Goal: Information Seeking & Learning: Understand process/instructions

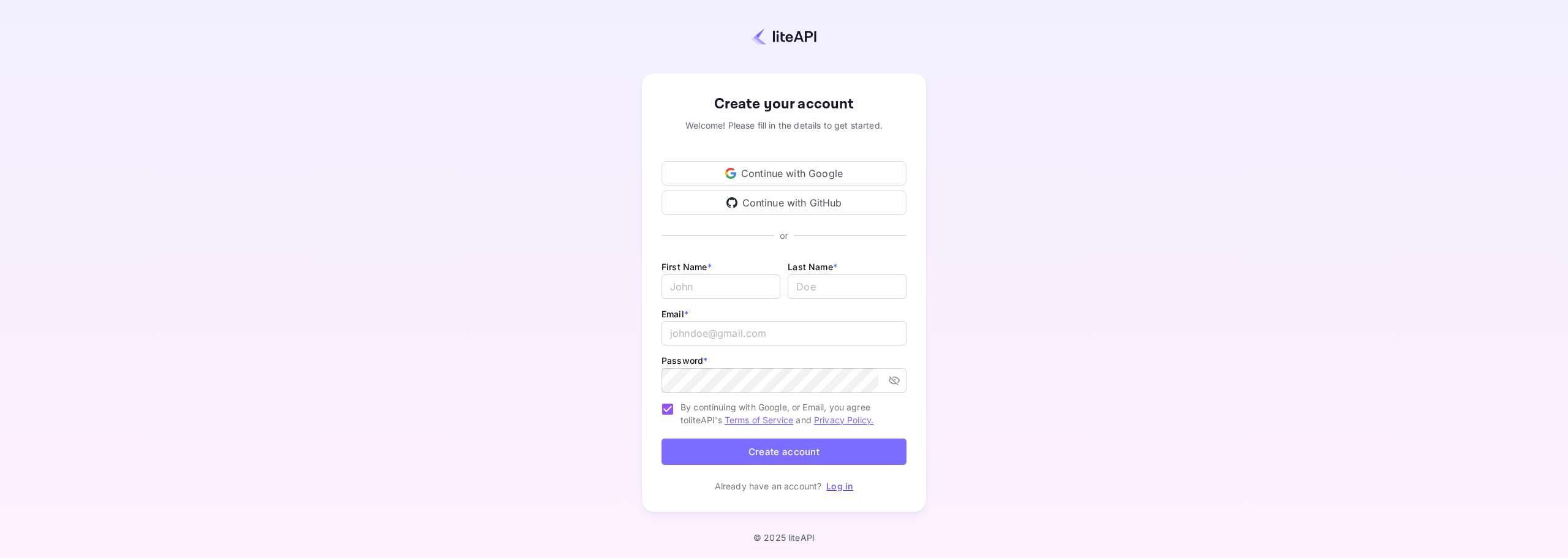
click at [772, 174] on div "Continue with Google" at bounding box center [784, 174] width 245 height 25
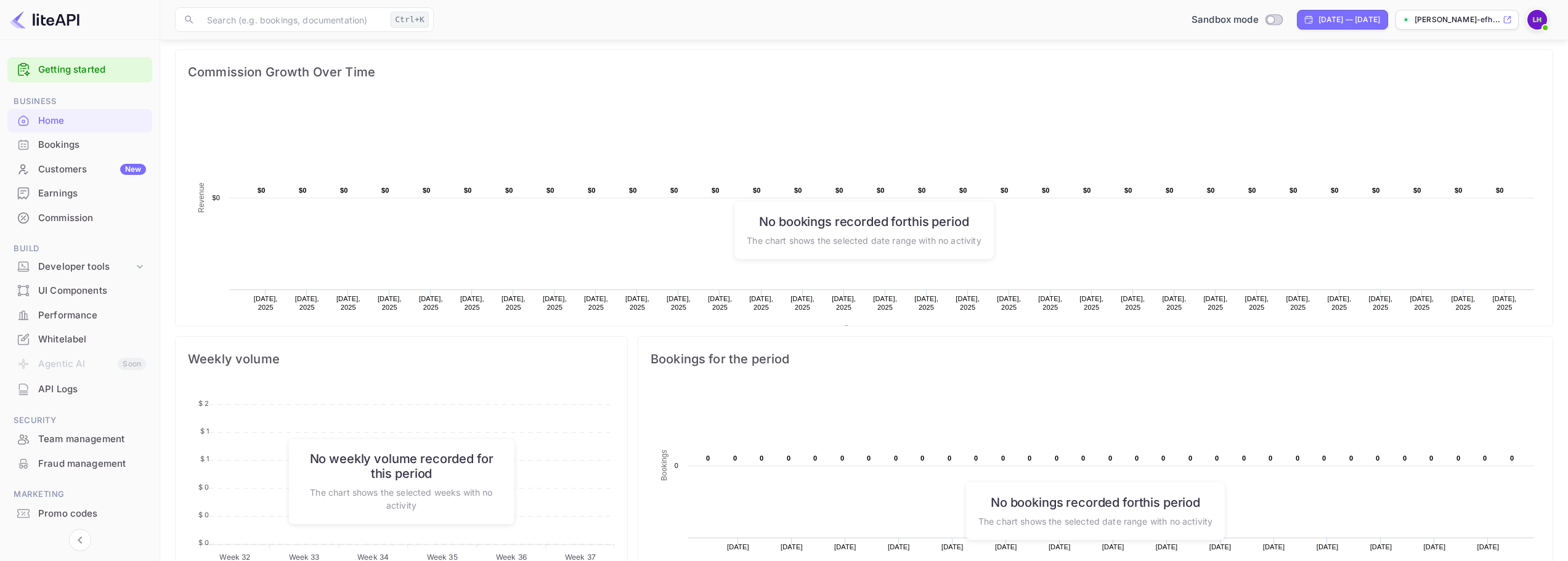
scroll to position [184, 0]
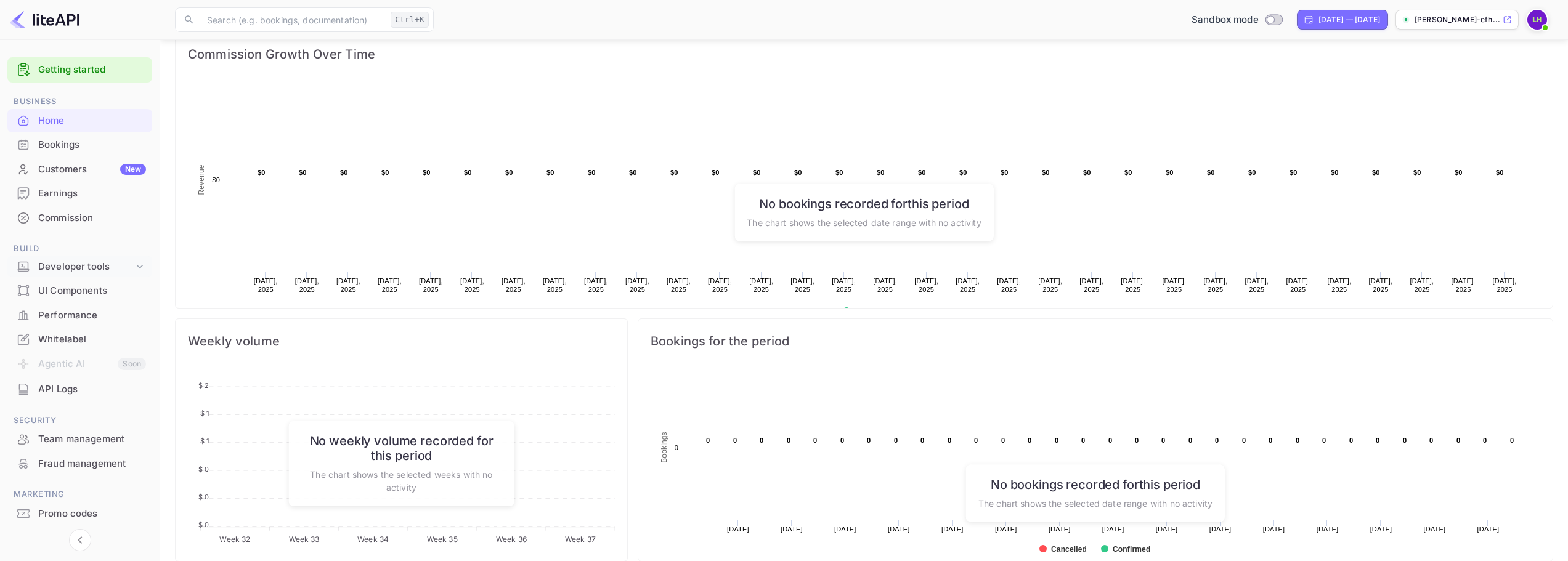
click at [132, 267] on div "Developer tools" at bounding box center [86, 267] width 95 height 14
click at [70, 73] on link "Getting started" at bounding box center [92, 69] width 108 height 14
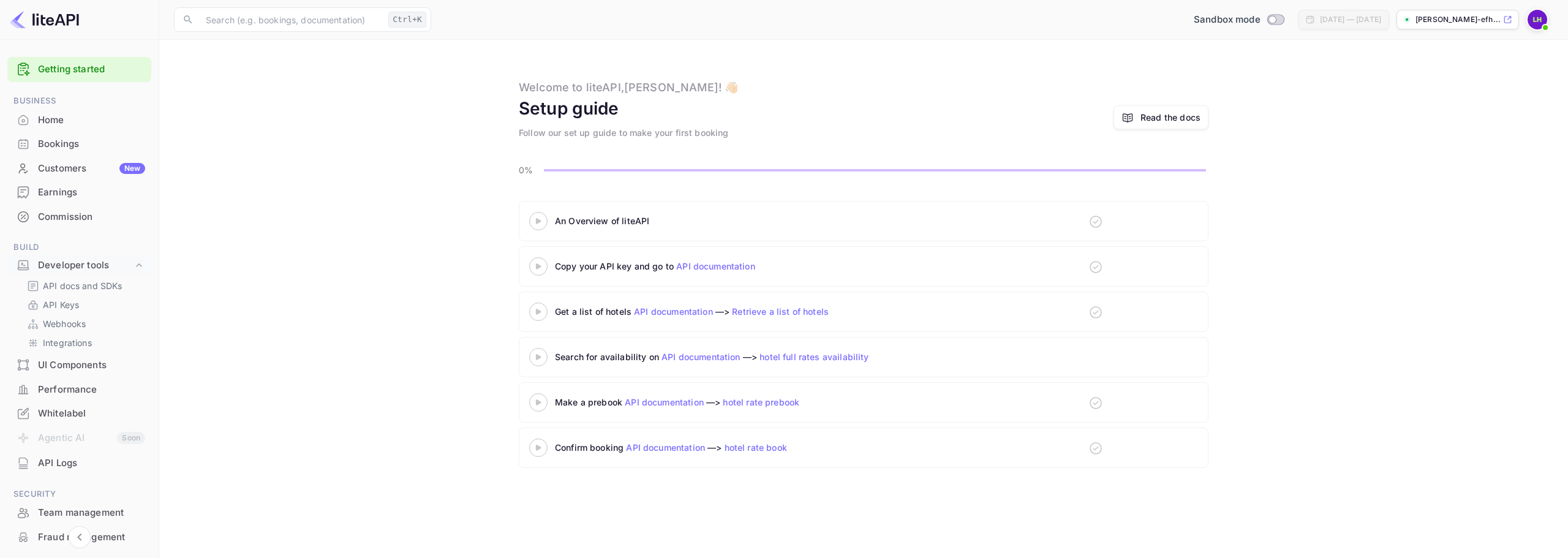
click at [537, 355] on 3 at bounding box center [538, 357] width 5 height 6
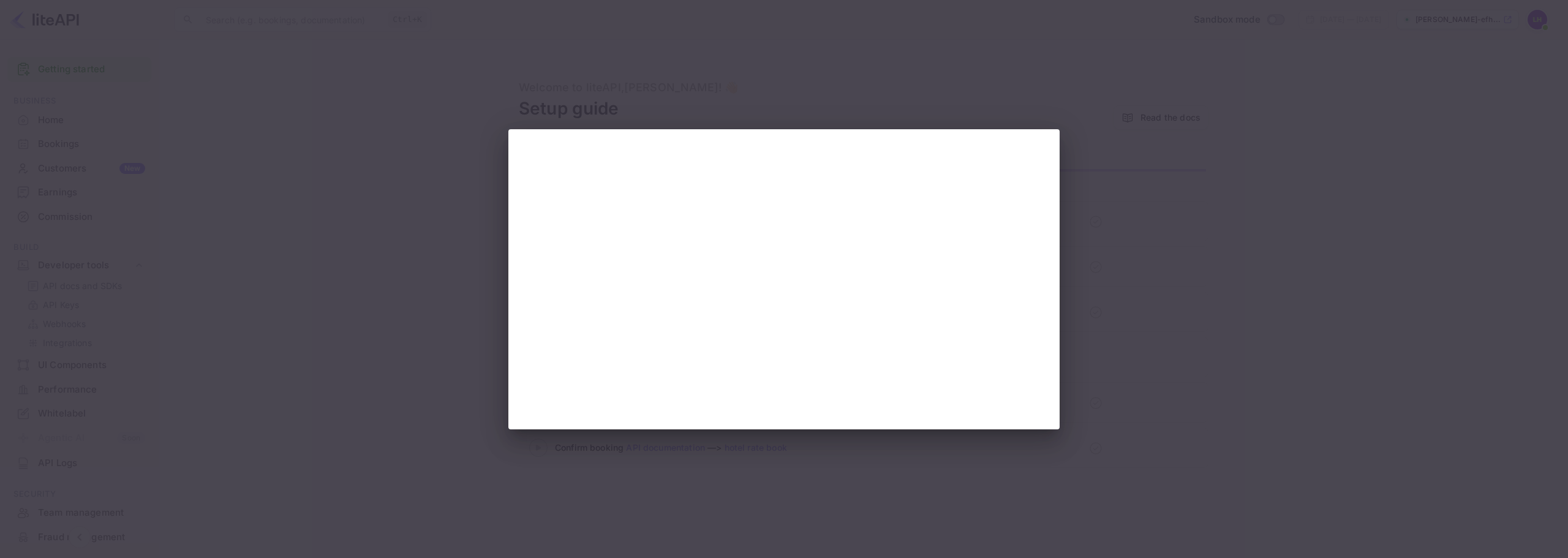
click at [1132, 300] on div at bounding box center [784, 279] width 1568 height 558
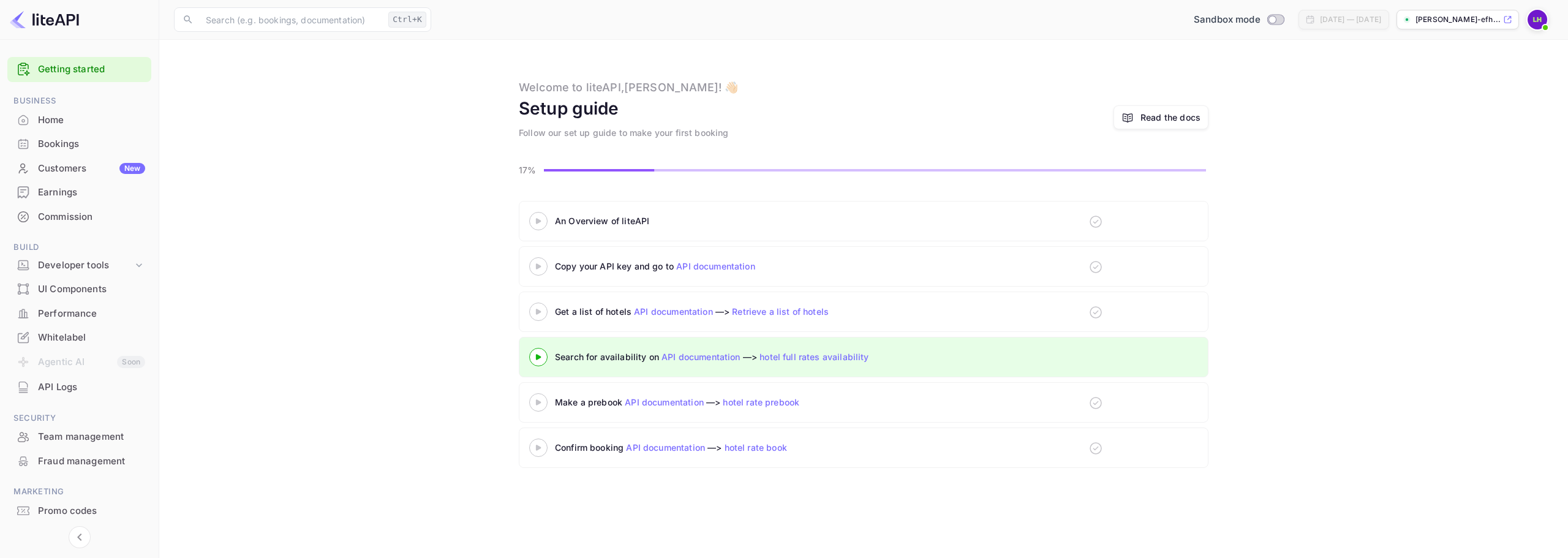
click at [539, 221] on 3 at bounding box center [538, 221] width 5 height 6
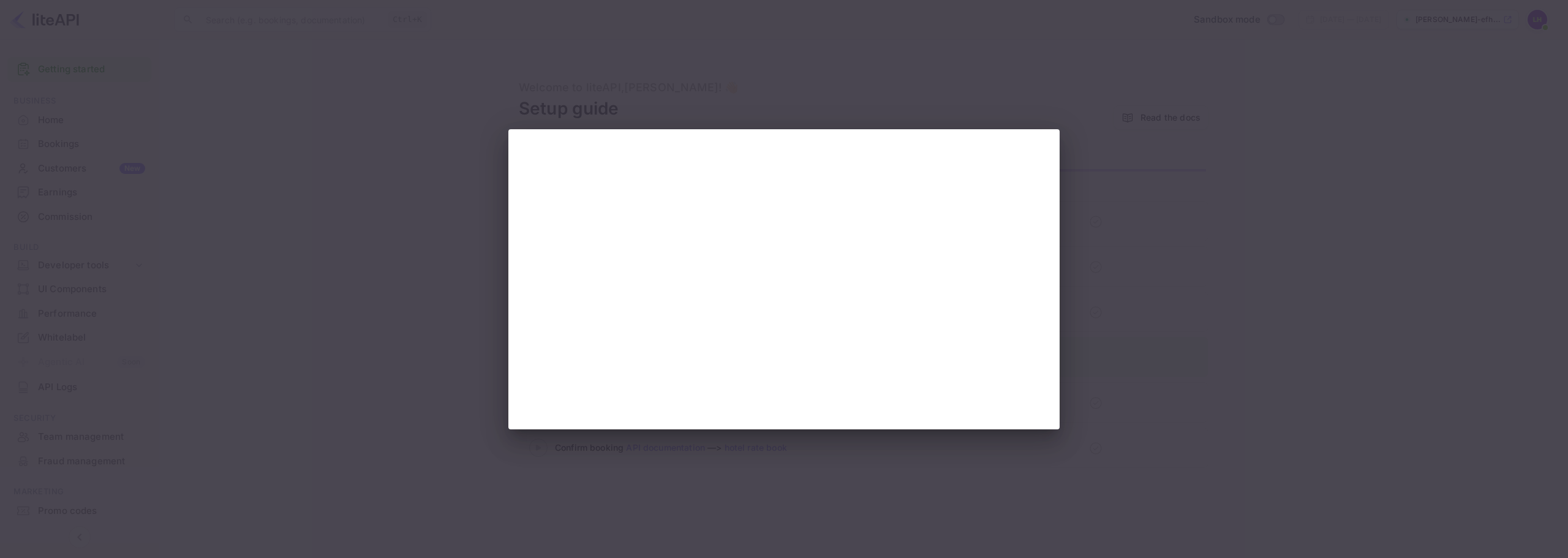
click at [1275, 68] on div at bounding box center [784, 279] width 1568 height 558
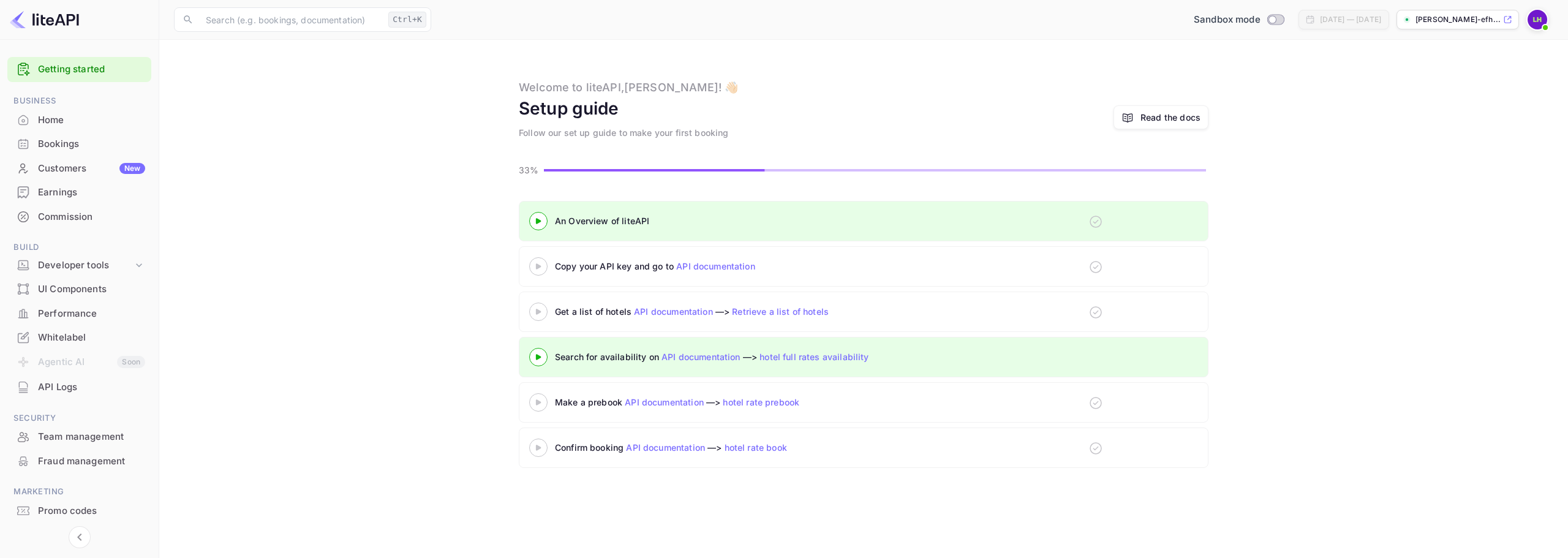
click at [793, 32] on div "​ Ctrl+K ​ Sandbox mode [DATE] — [DATE] [PERSON_NAME]-efh..." at bounding box center [863, 19] width 1409 height 39
click at [540, 218] on icon at bounding box center [538, 221] width 43 height 6
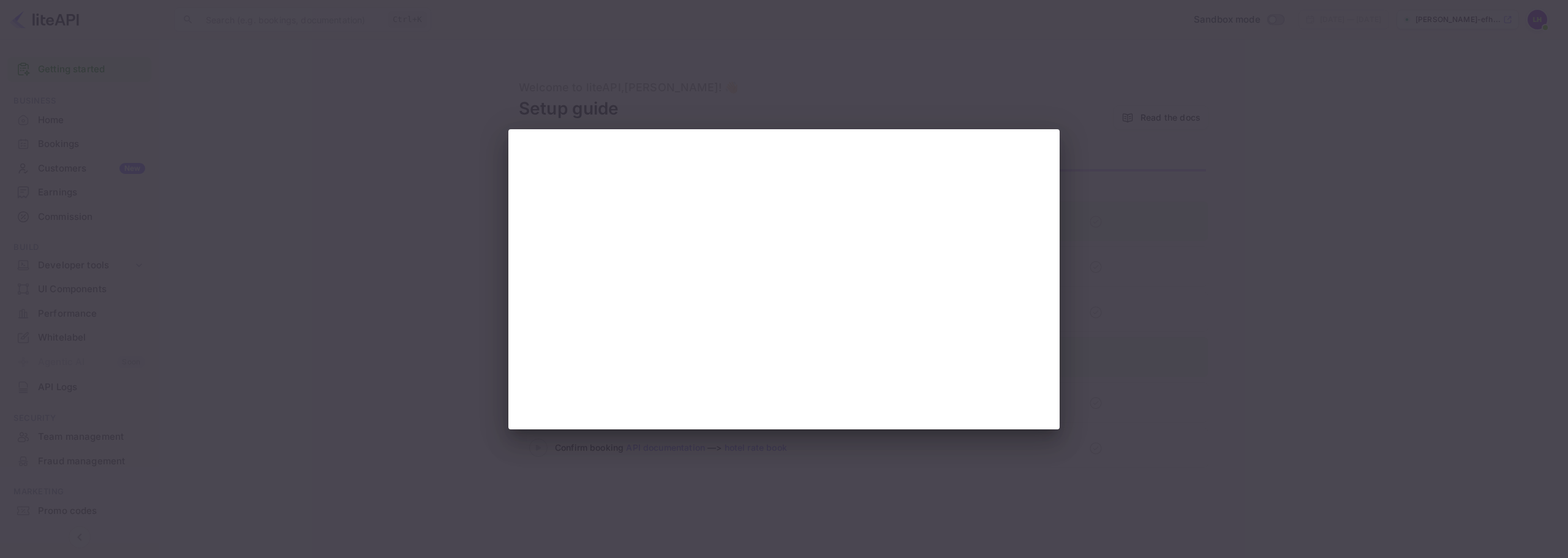
click at [1134, 181] on div at bounding box center [784, 279] width 1568 height 558
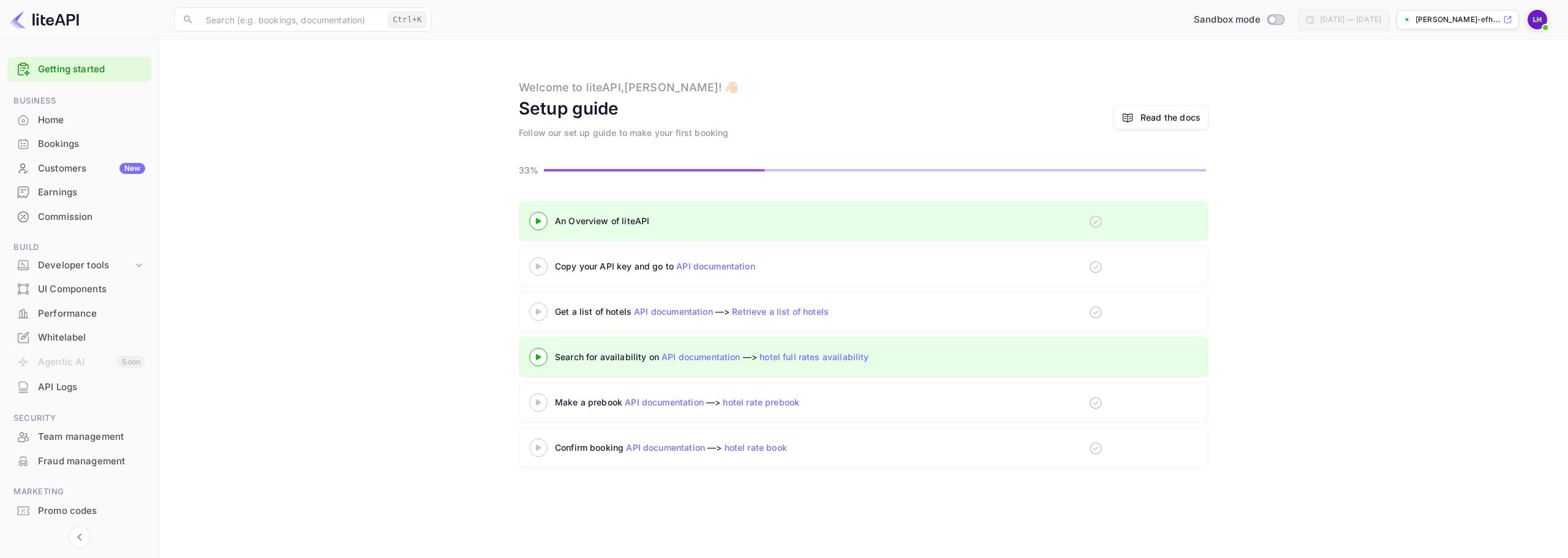
click at [536, 268] on icon at bounding box center [538, 267] width 43 height 6
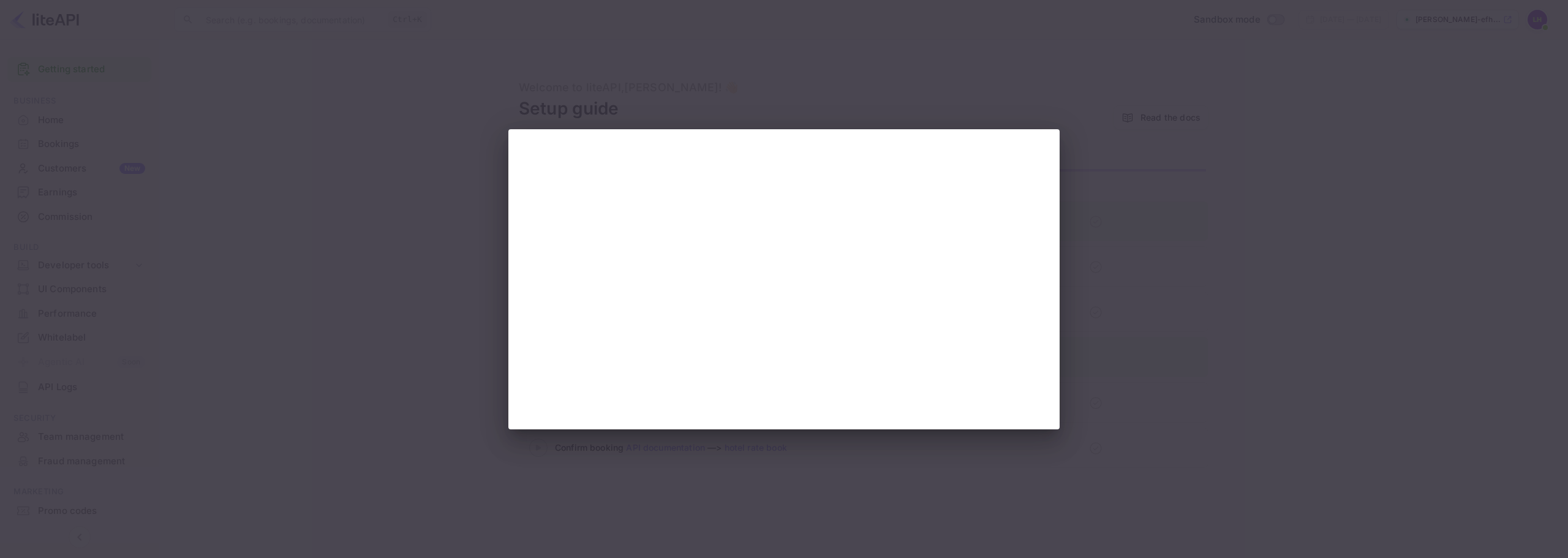
click at [577, 480] on div at bounding box center [784, 279] width 1568 height 558
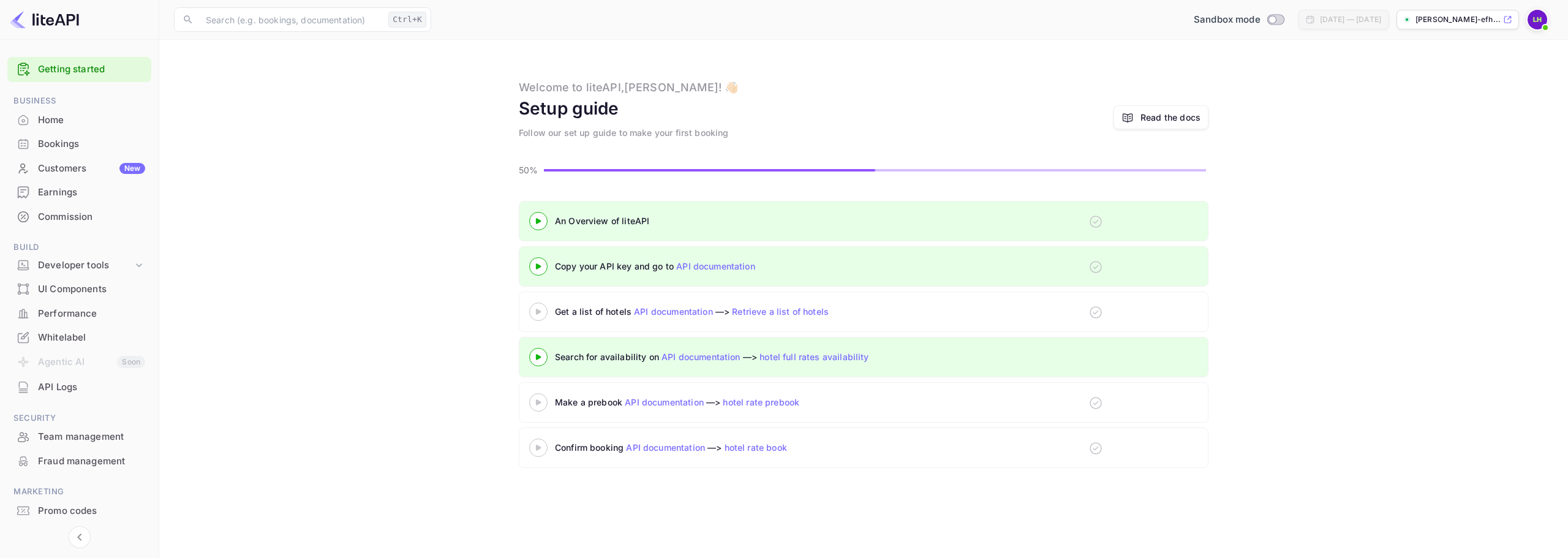
click at [1426, 18] on p "[PERSON_NAME]-efh..." at bounding box center [1457, 20] width 85 height 11
drag, startPoint x: 131, startPoint y: 267, endPoint x: 122, endPoint y: 271, distance: 9.8
click at [131, 267] on div "Developer tools" at bounding box center [85, 266] width 95 height 14
click at [64, 302] on p "API Keys" at bounding box center [61, 304] width 36 height 12
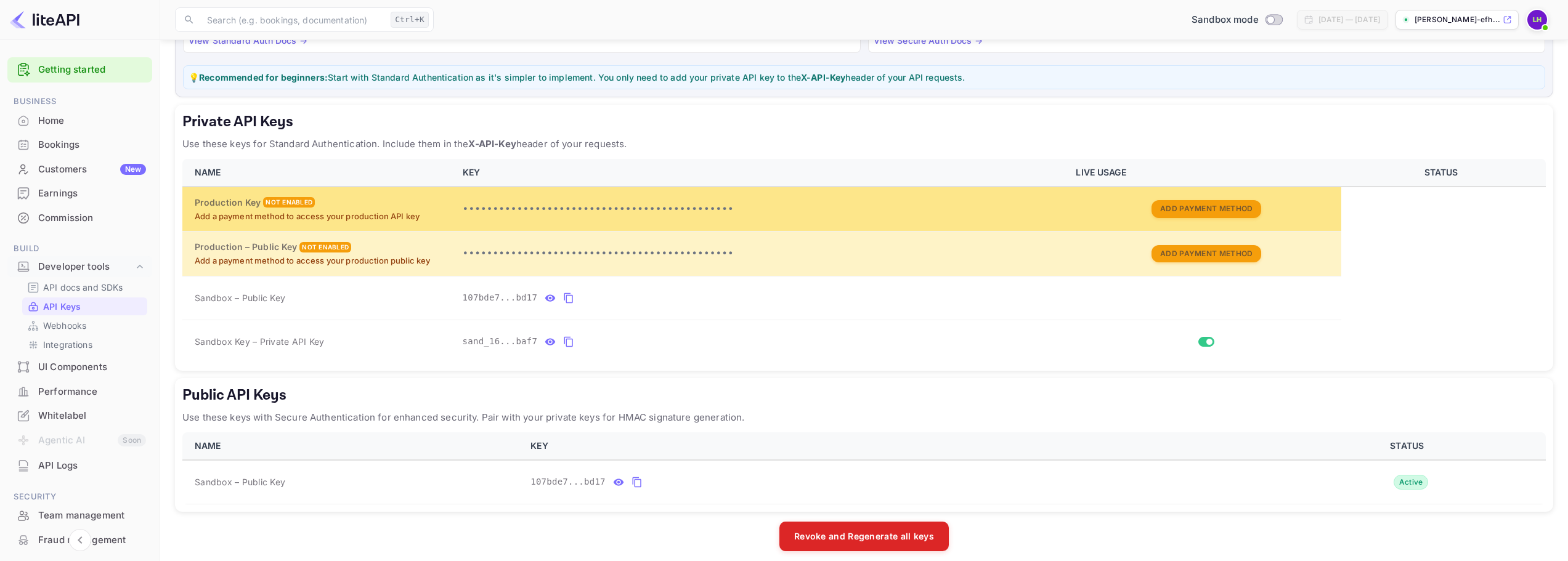
scroll to position [155, 0]
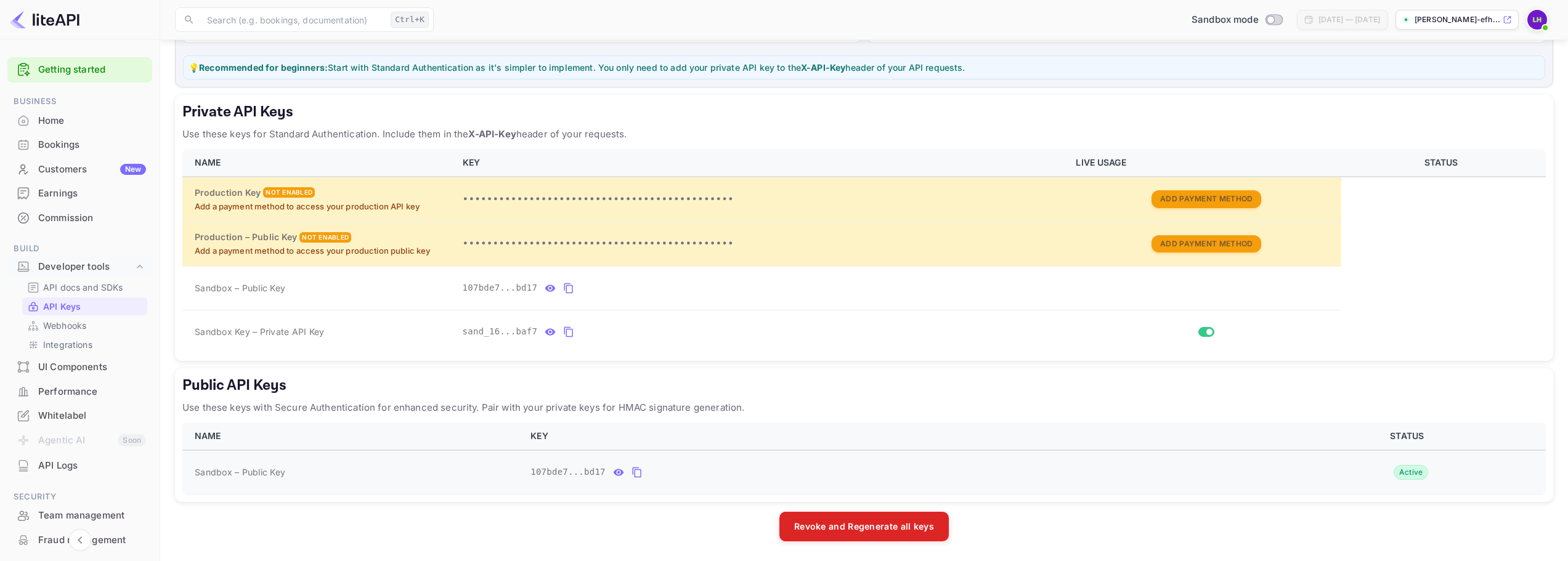
click at [637, 474] on button "public api keys table" at bounding box center [637, 473] width 16 height 20
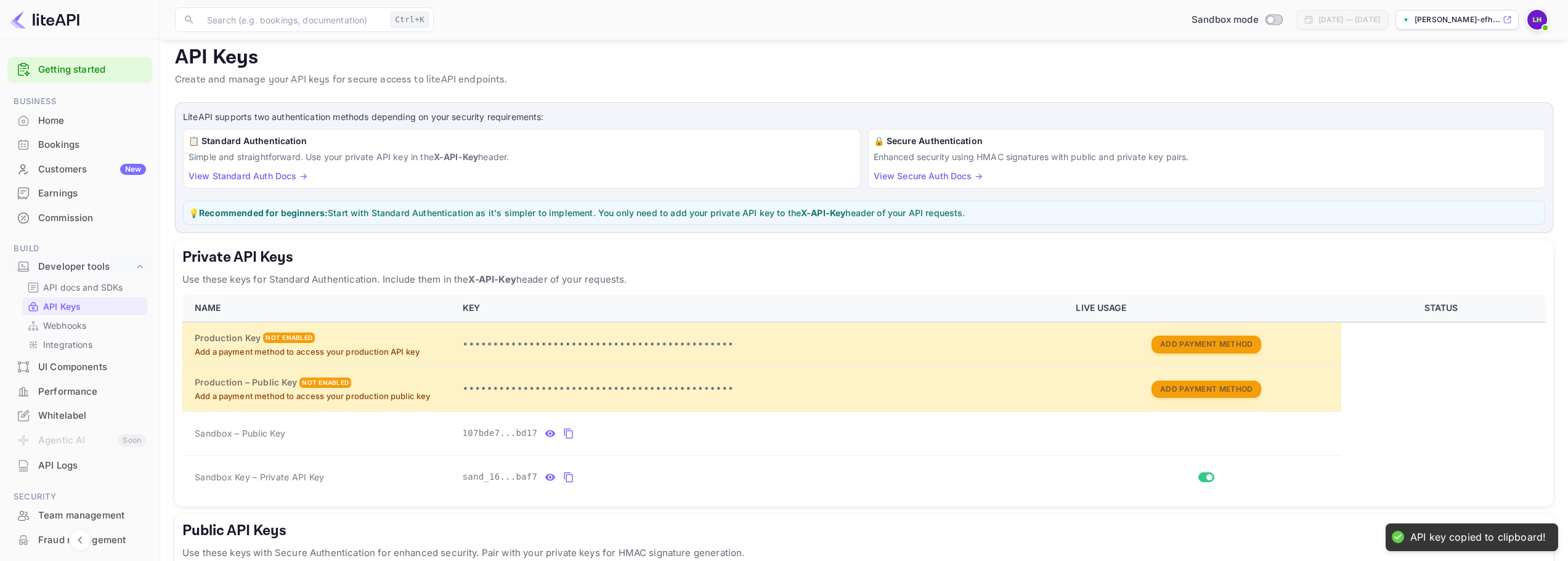
scroll to position [0, 0]
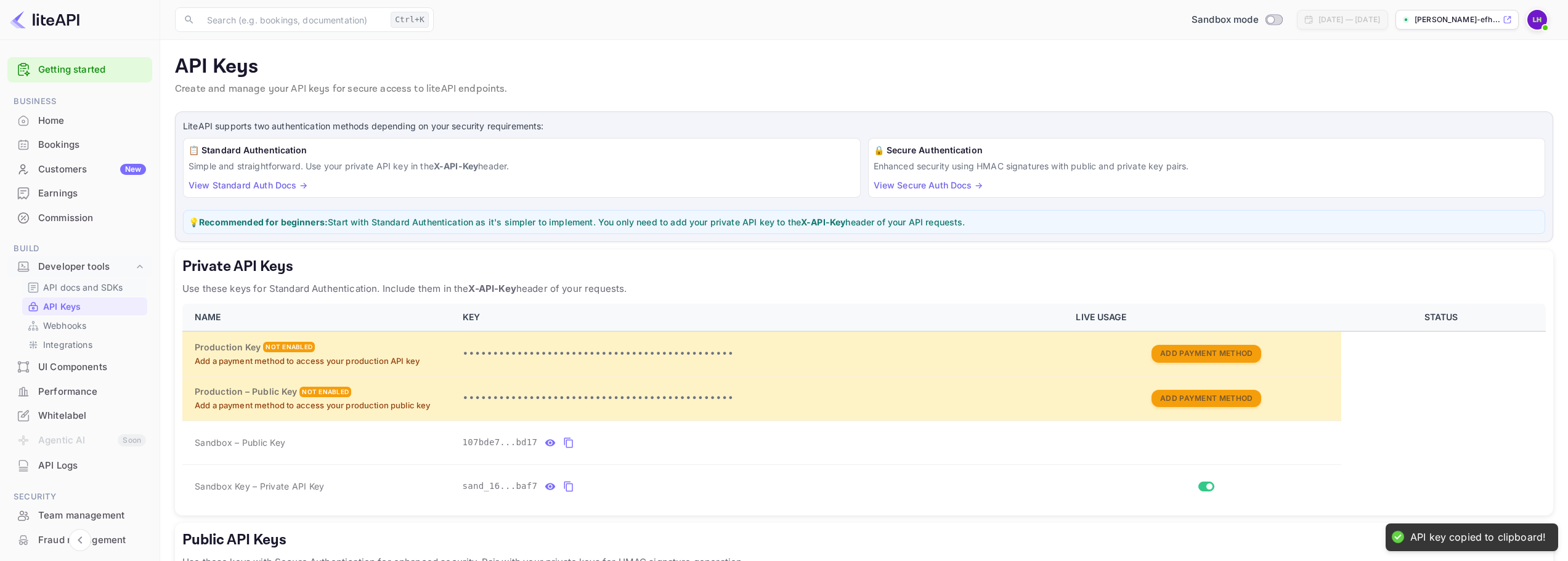
click at [99, 284] on p "API docs and SDKs" at bounding box center [83, 286] width 80 height 12
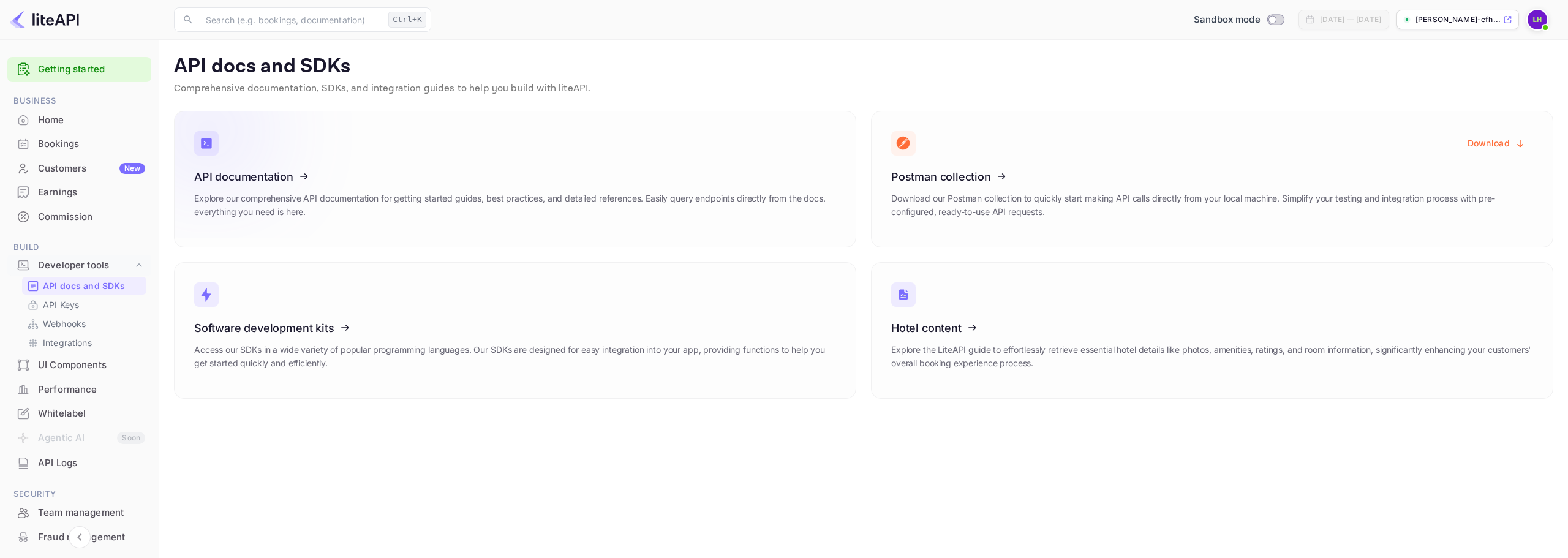
click at [234, 196] on icon at bounding box center [269, 175] width 190 height 126
click at [58, 79] on div "Getting started" at bounding box center [79, 70] width 144 height 25
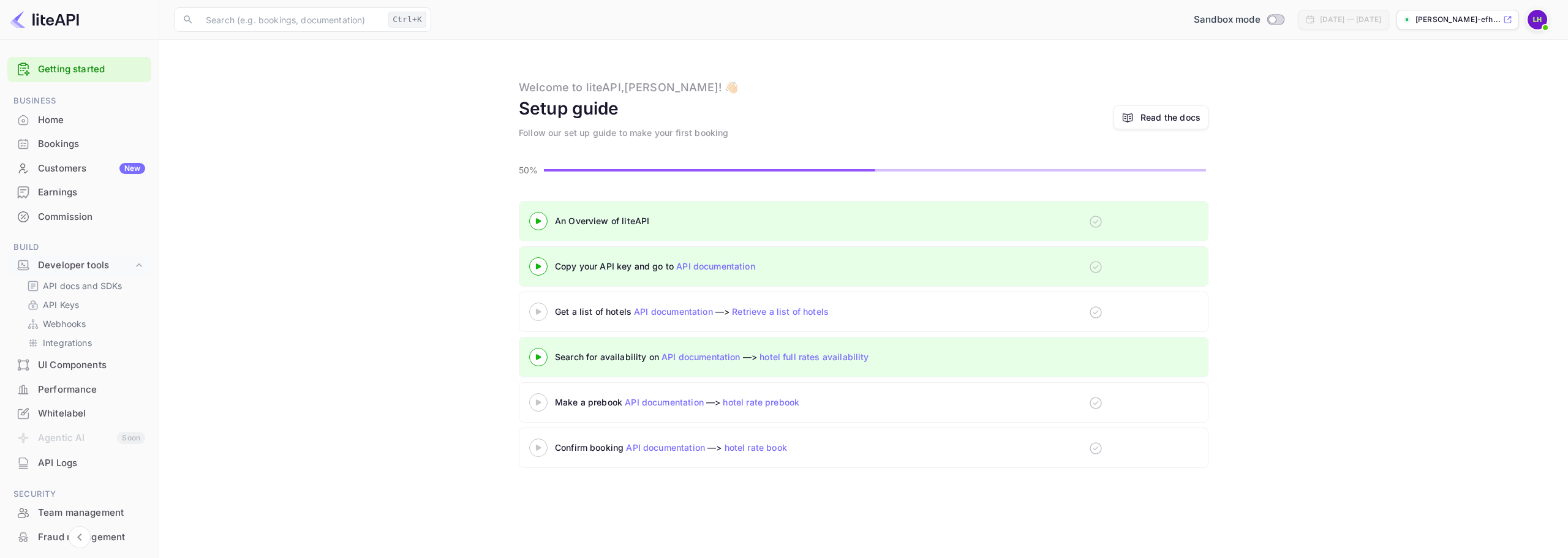
click at [729, 268] on link "API documentation" at bounding box center [715, 266] width 79 height 11
click at [79, 305] on p "API Keys" at bounding box center [61, 304] width 36 height 12
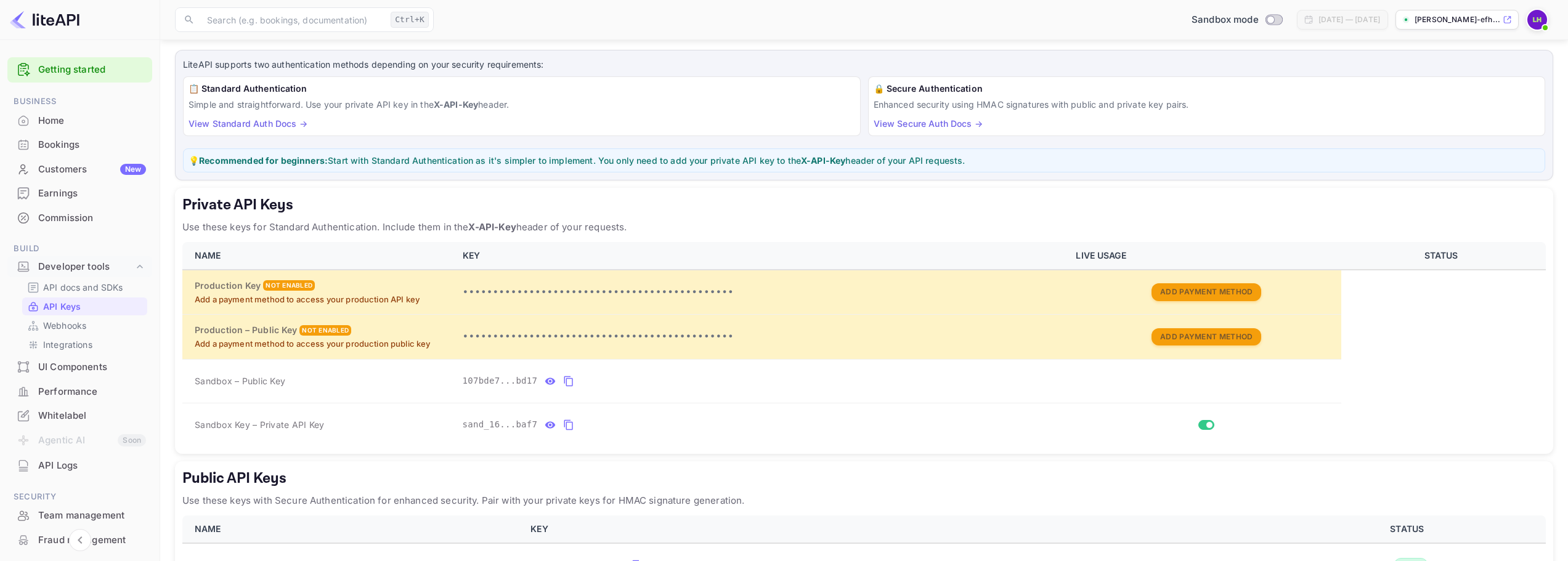
scroll to position [155, 0]
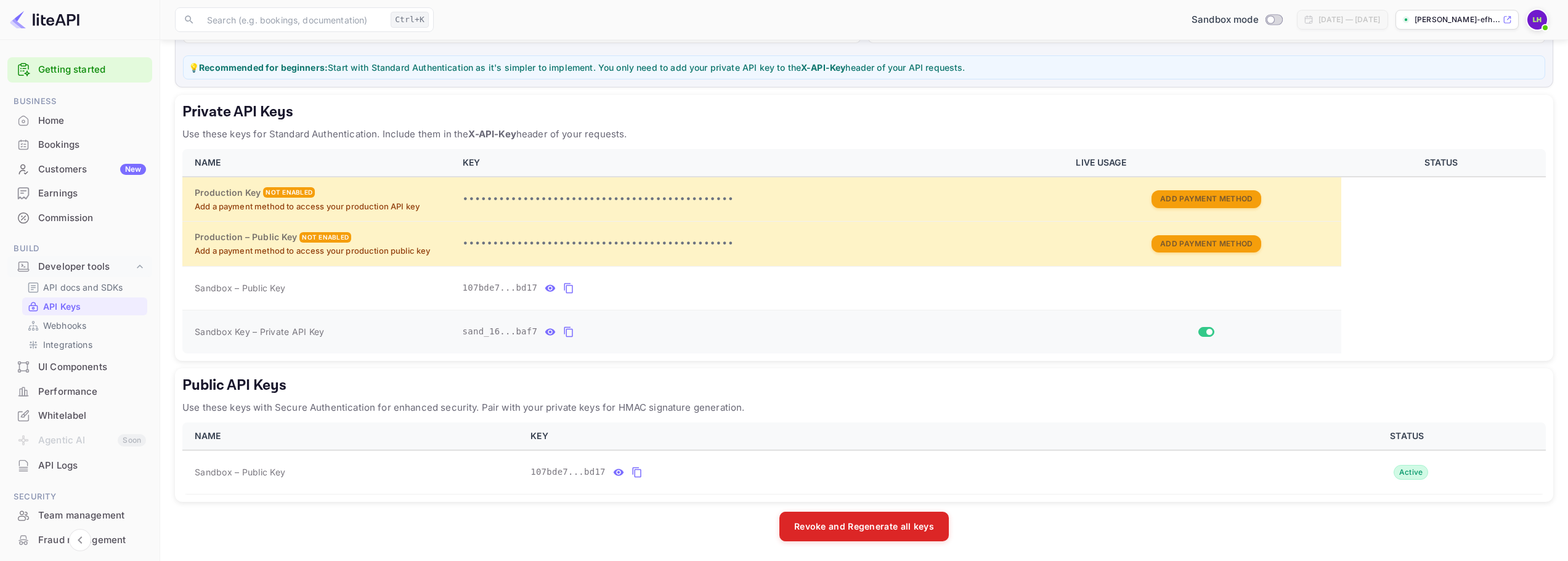
click at [563, 332] on icon "private api keys table" at bounding box center [569, 331] width 12 height 14
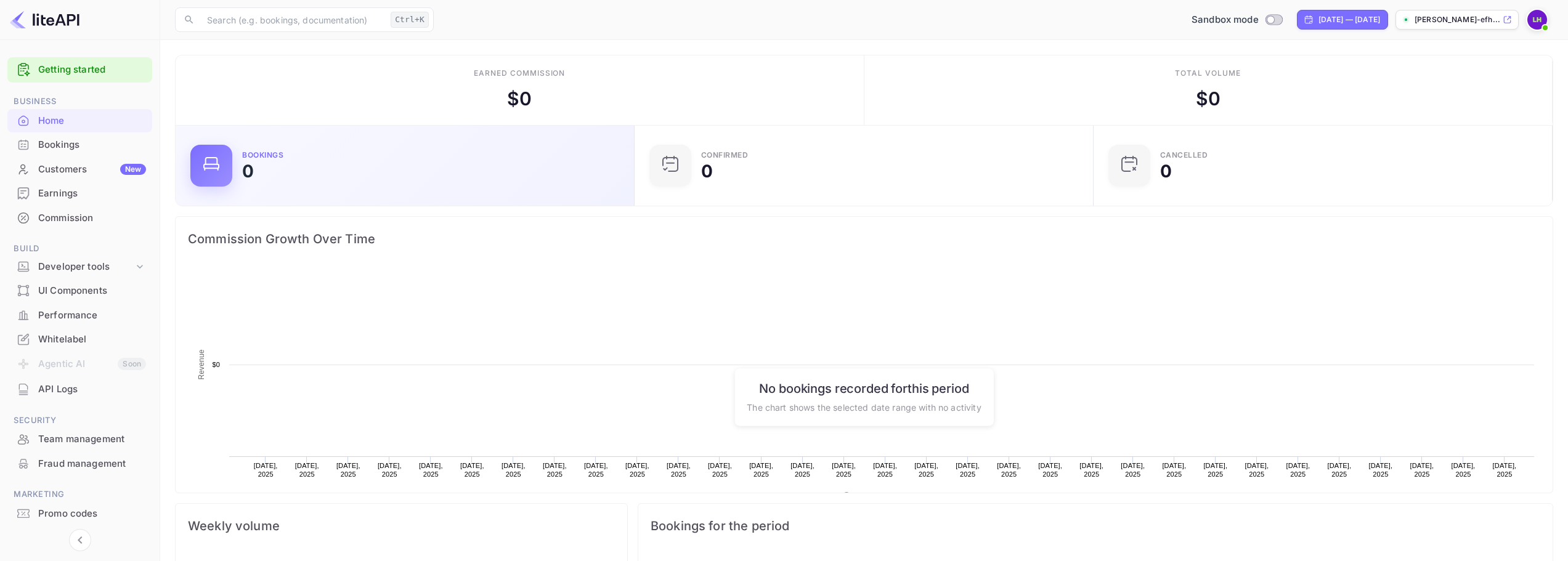
scroll to position [191, 443]
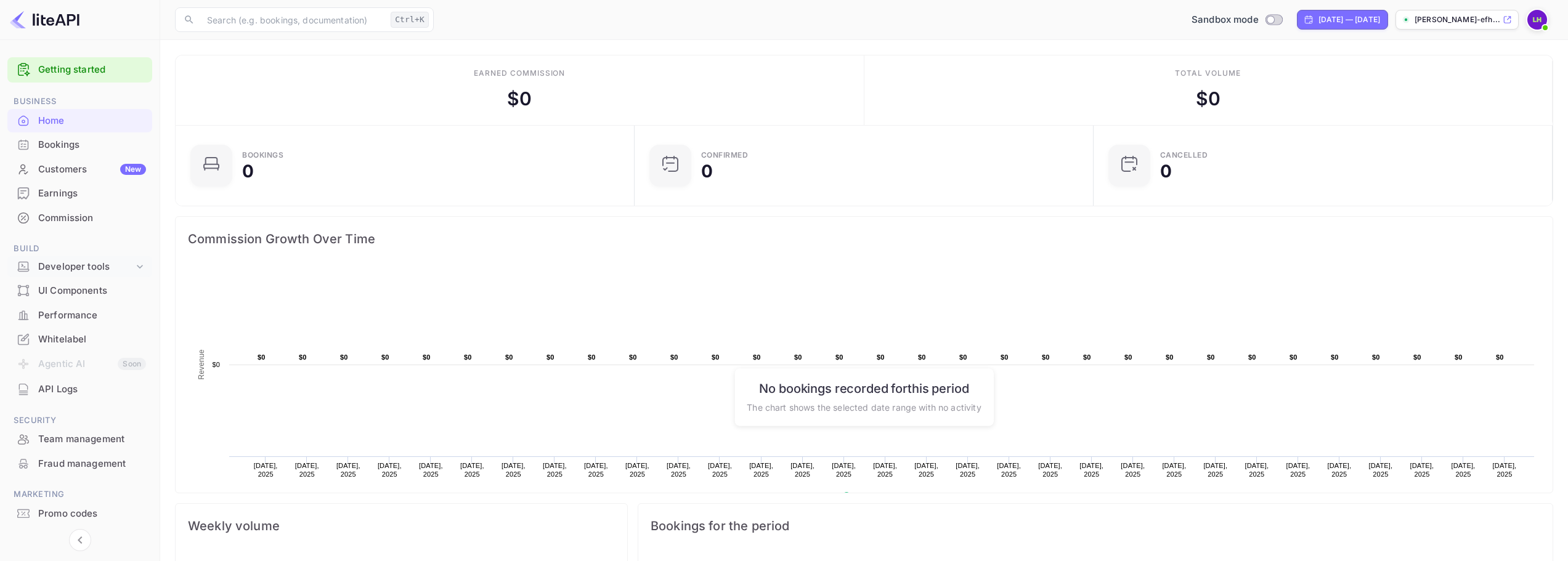
click at [143, 264] on icon at bounding box center [139, 266] width 12 height 12
click at [92, 286] on p "API docs and SDKs" at bounding box center [83, 286] width 80 height 12
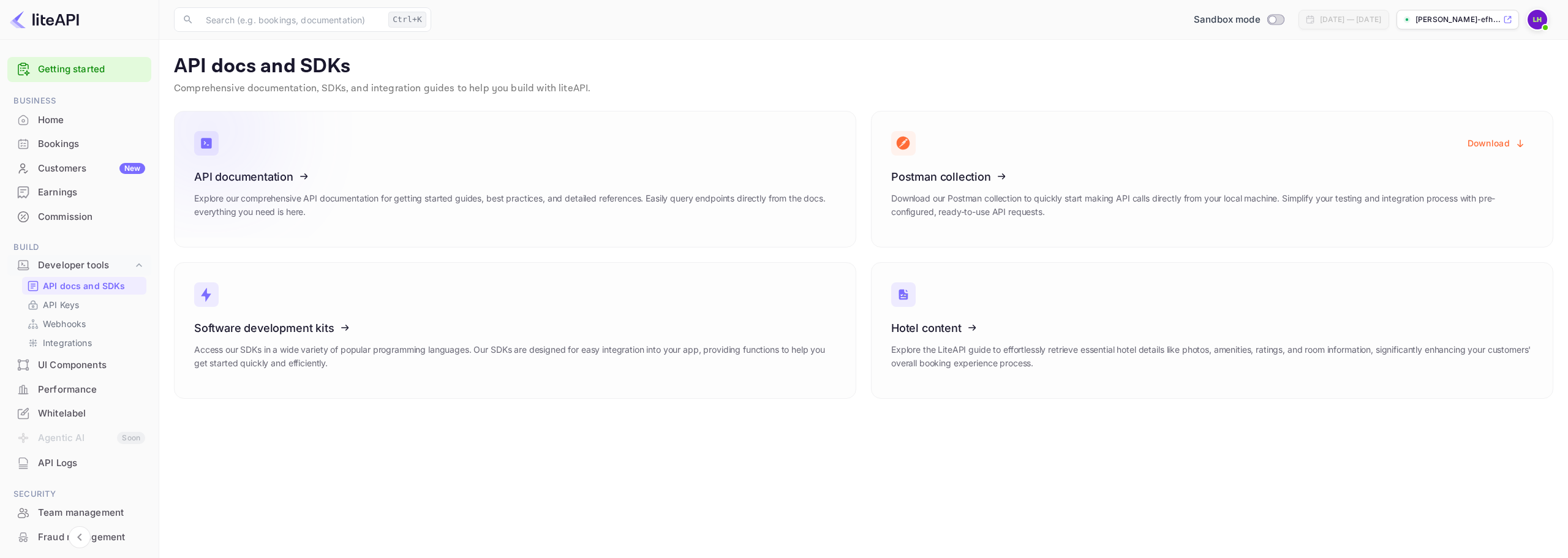
click at [274, 230] on icon at bounding box center [269, 175] width 190 height 126
